Goal: Navigation & Orientation: Find specific page/section

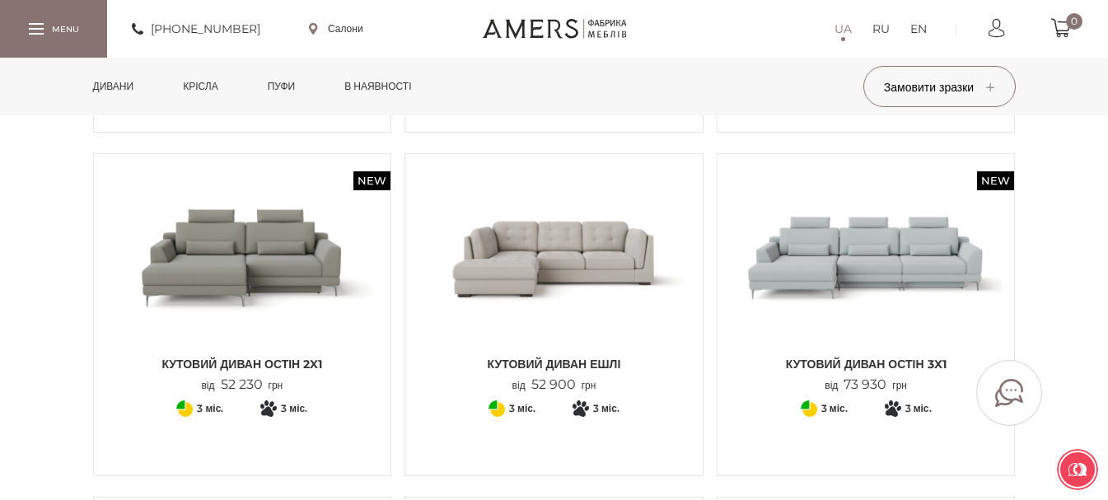
scroll to position [1153, 0]
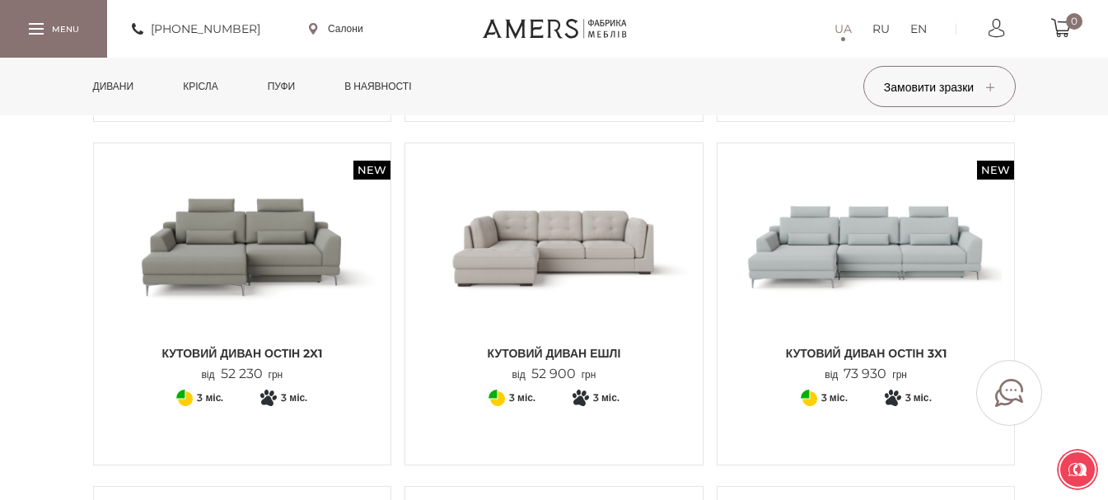
click at [217, 83] on link "Крісла" at bounding box center [199, 87] width 59 height 58
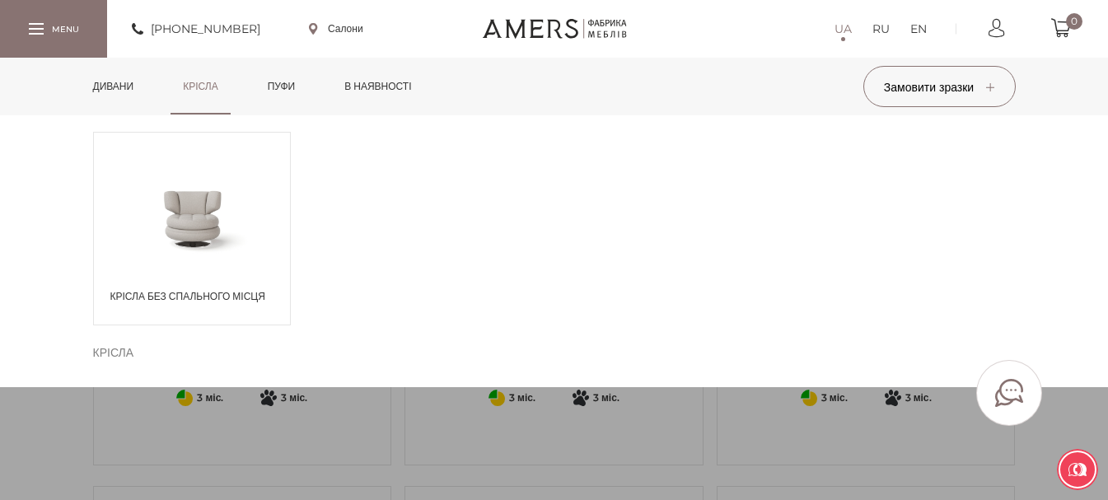
click at [257, 155] on icon at bounding box center [249, 158] width 16 height 11
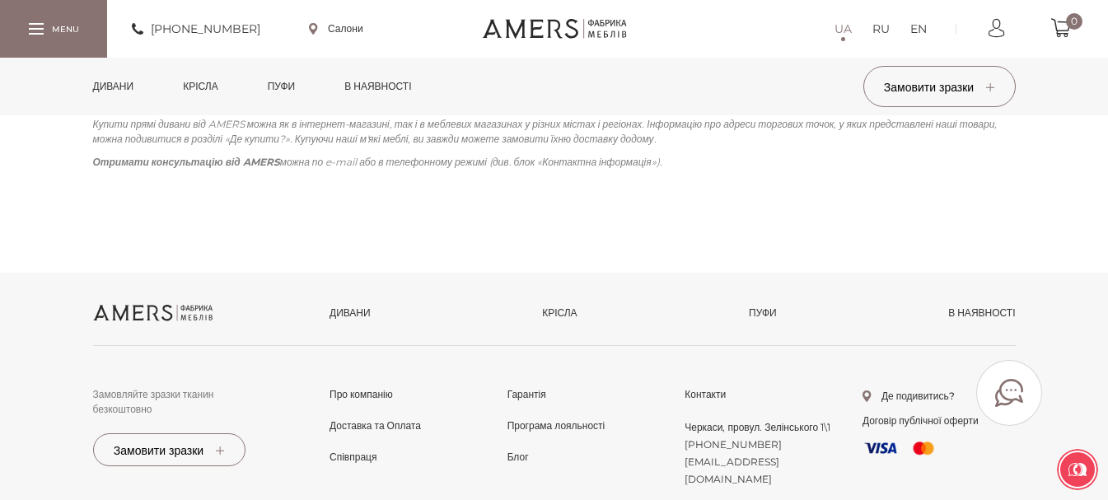
scroll to position [2747, 0]
